Goal: Task Accomplishment & Management: Use online tool/utility

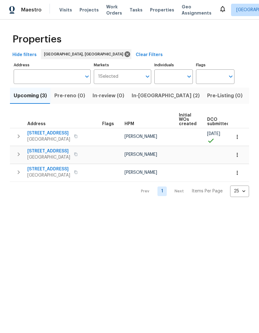
click at [250, 95] on span "Listed (25)" at bounding box center [263, 95] width 26 height 9
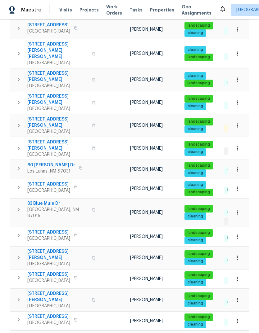
scroll to position [253, 0]
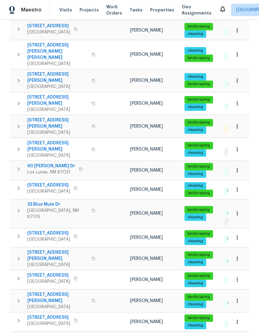
click at [91, 125] on icon "button" at bounding box center [93, 127] width 4 height 4
click at [90, 119] on button "button" at bounding box center [93, 126] width 7 height 15
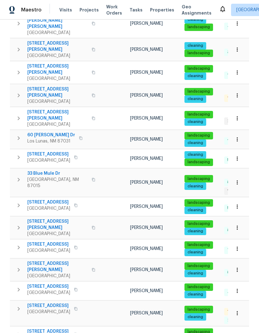
scroll to position [284, 0]
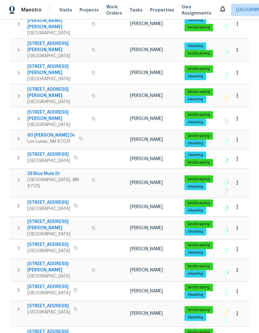
click at [78, 308] on icon "button" at bounding box center [76, 310] width 4 height 4
click at [77, 308] on icon "button" at bounding box center [75, 309] width 3 height 3
click at [49, 171] on span "33 Blue Mule Dr" at bounding box center [57, 174] width 60 height 6
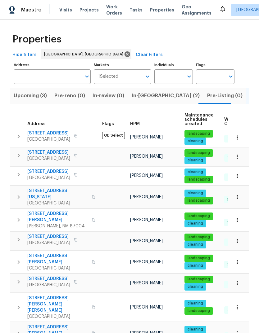
scroll to position [-1, 0]
click at [220, 7] on icon at bounding box center [222, 9] width 5 height 6
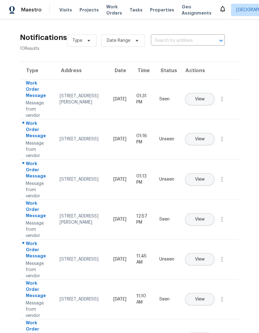
click at [204, 137] on span "View" at bounding box center [200, 139] width 10 height 5
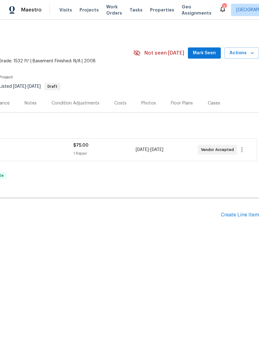
scroll to position [0, 92]
click at [201, 51] on span "Mark Seen" at bounding box center [204, 53] width 23 height 8
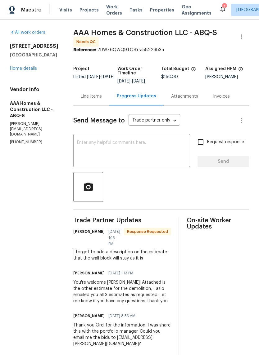
click at [219, 11] on icon at bounding box center [222, 8] width 7 height 7
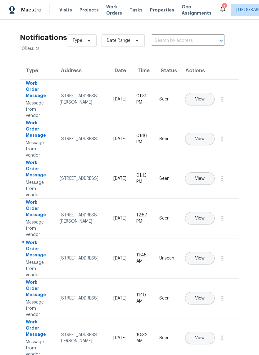
click at [213, 254] on button "View" at bounding box center [199, 258] width 29 height 12
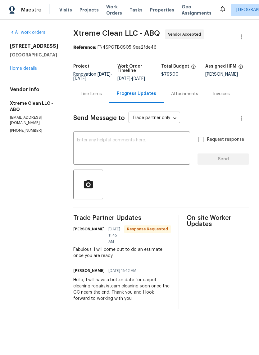
click at [83, 139] on textarea at bounding box center [131, 149] width 109 height 22
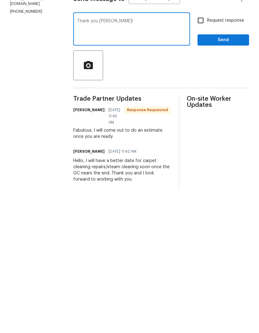
type textarea "Thank you Andrea!"
click at [220, 155] on span "Send" at bounding box center [223, 159] width 42 height 8
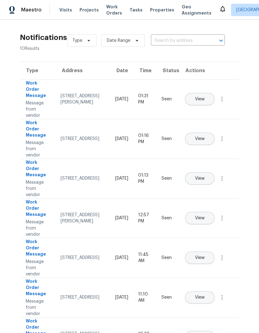
click at [154, 7] on span "Properties" at bounding box center [162, 10] width 24 height 6
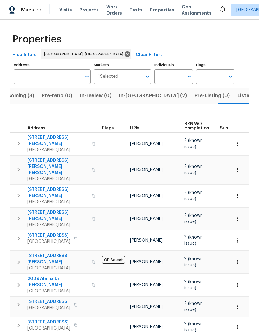
scroll to position [9, 0]
